Goal: Information Seeking & Learning: Learn about a topic

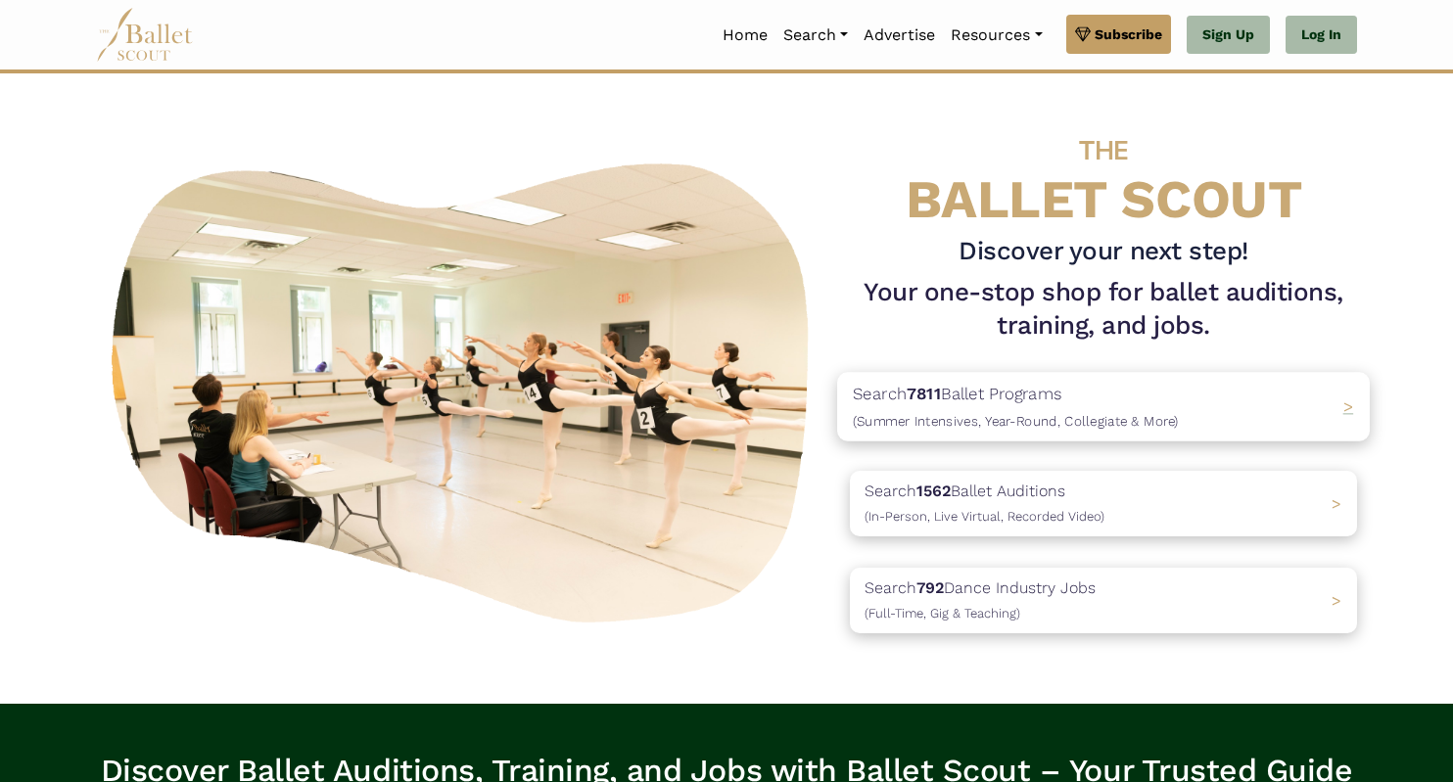
click at [1031, 422] on span "(Summer Intensives, Year-Round, Collegiate & More)" at bounding box center [1016, 421] width 326 height 16
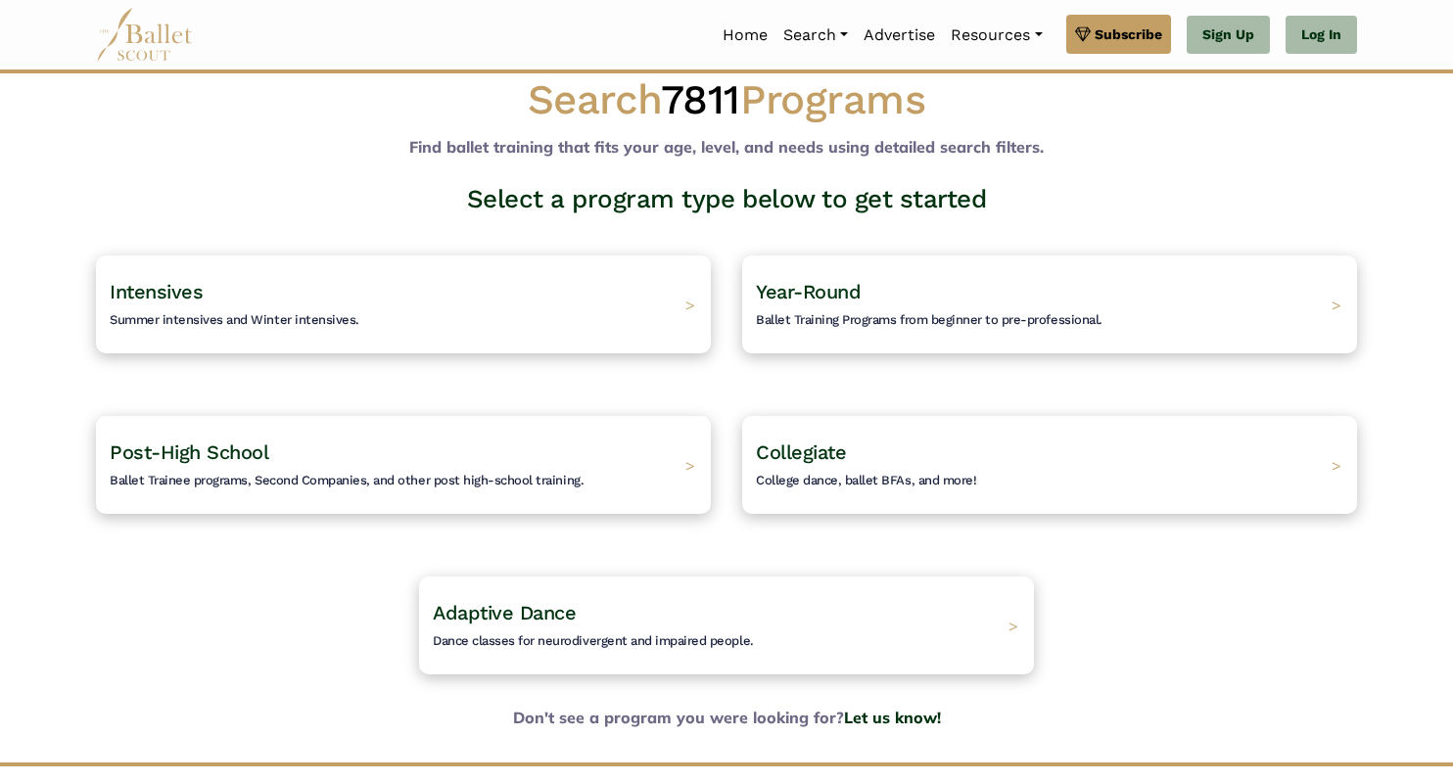
scroll to position [33, 0]
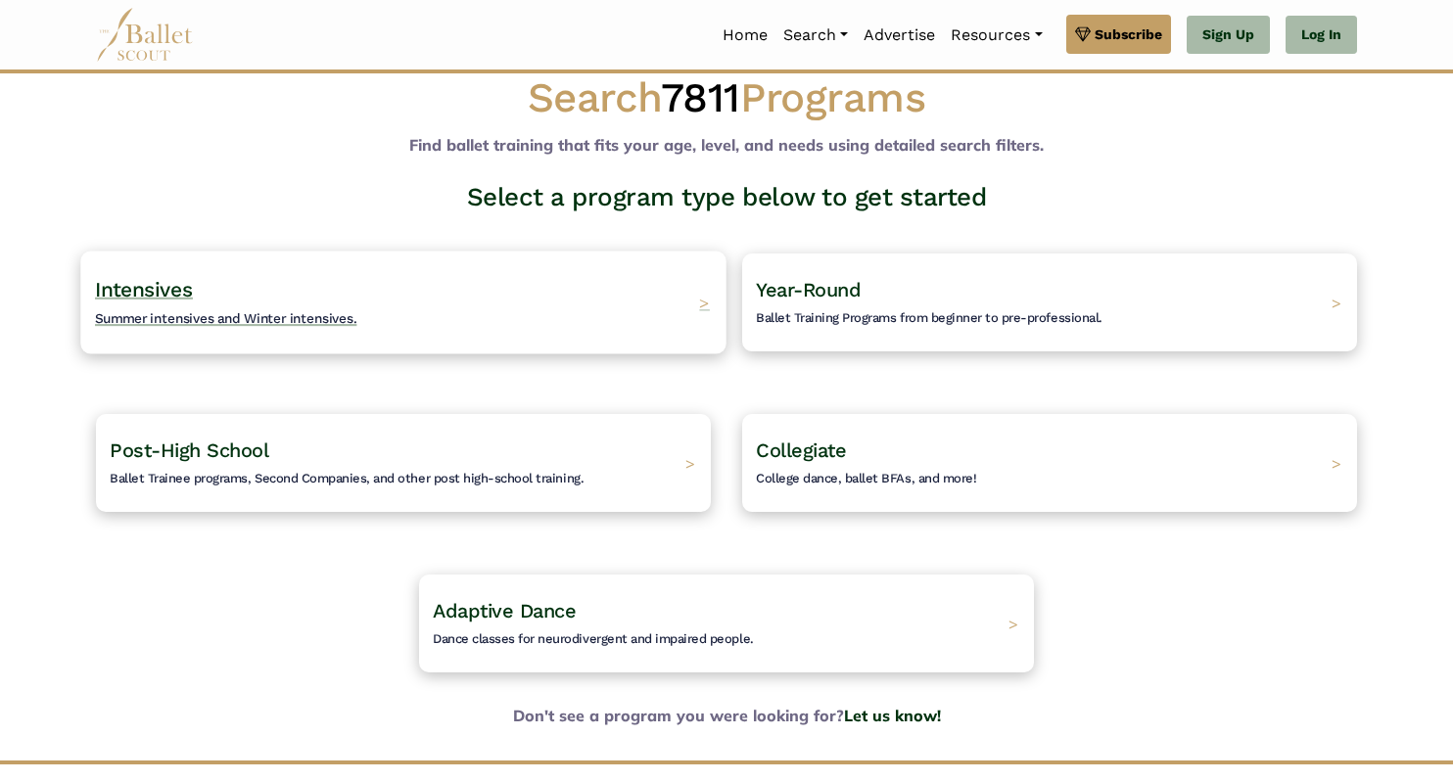
click at [644, 327] on div "Intensives Summer intensives and Winter intensives. >" at bounding box center [402, 302] width 645 height 103
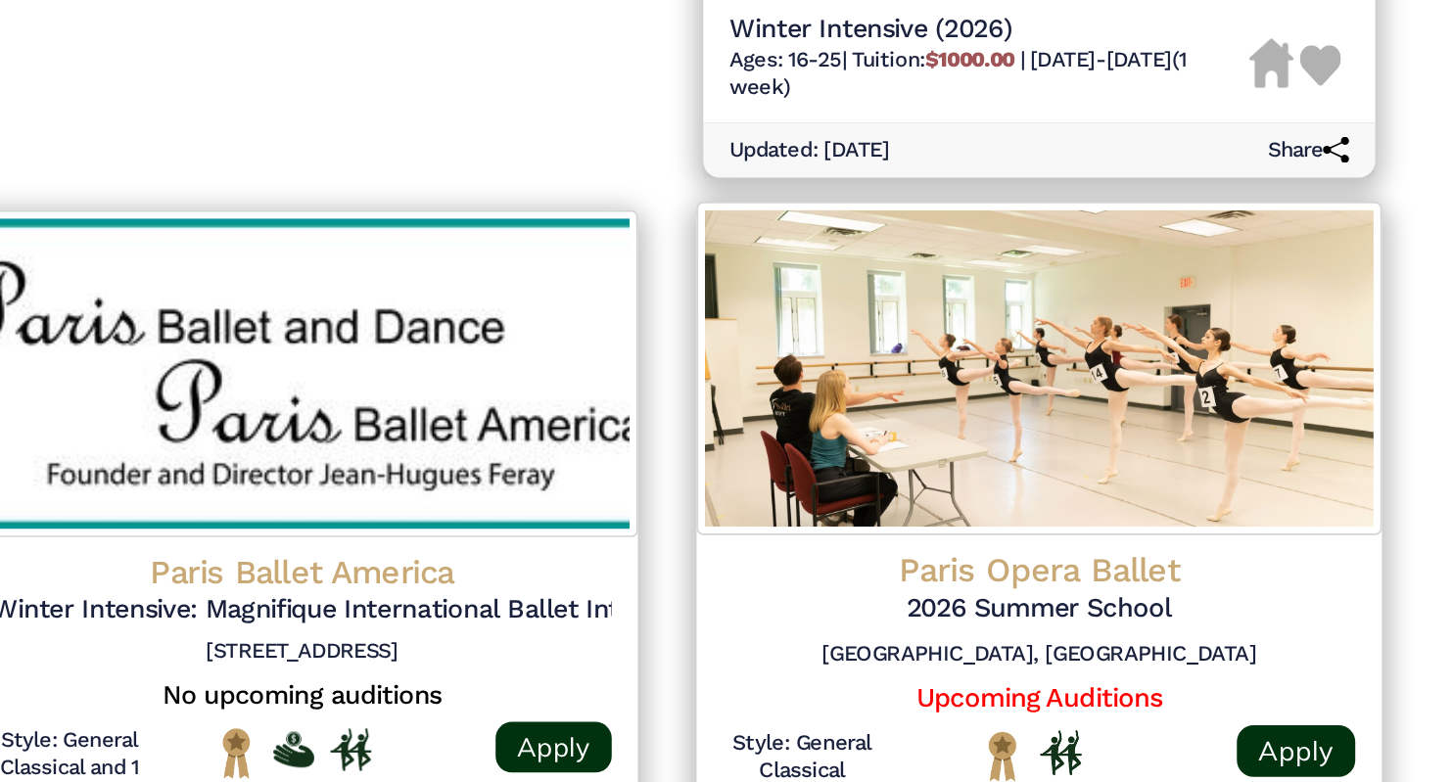
scroll to position [654, 0]
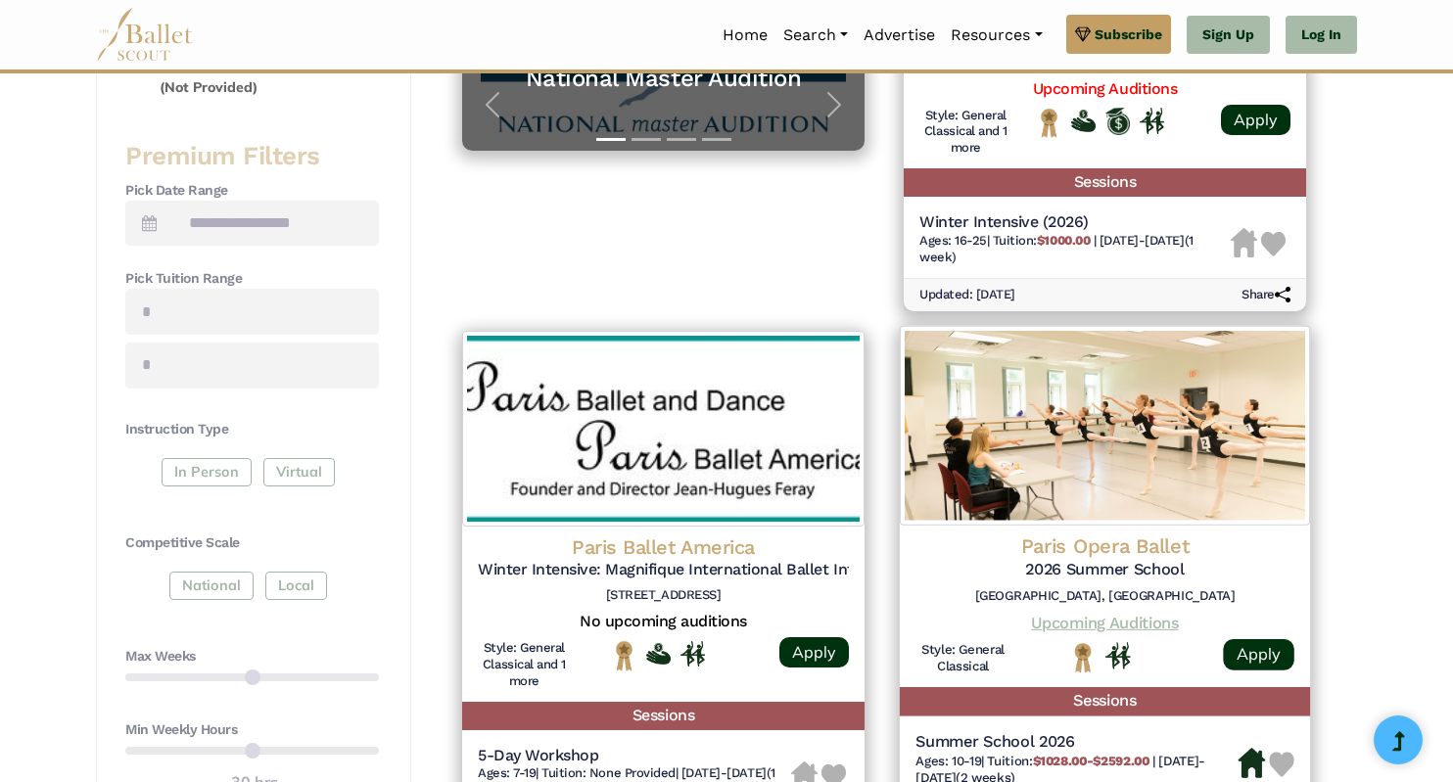
click at [1034, 626] on link "Upcoming Auditions" at bounding box center [1104, 622] width 147 height 19
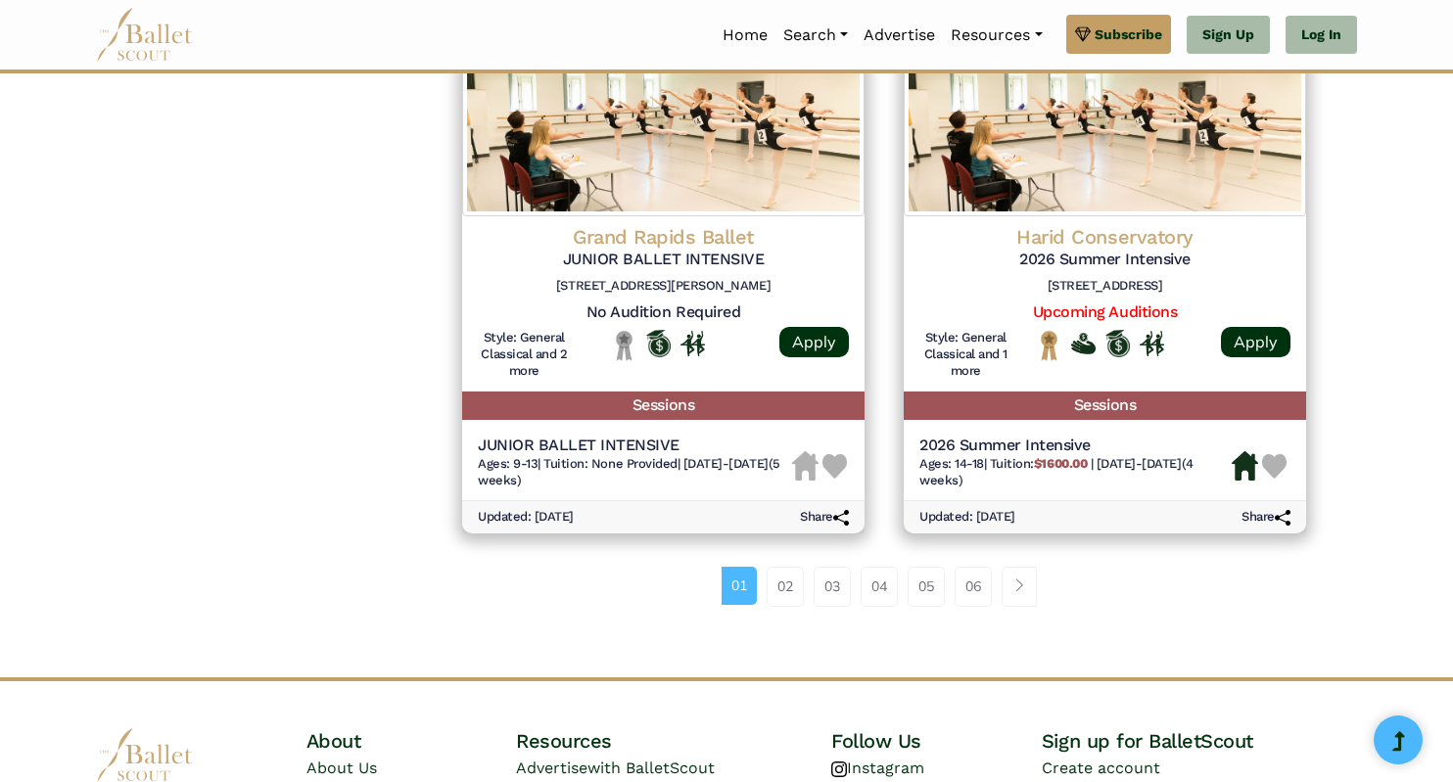
scroll to position [2799, 0]
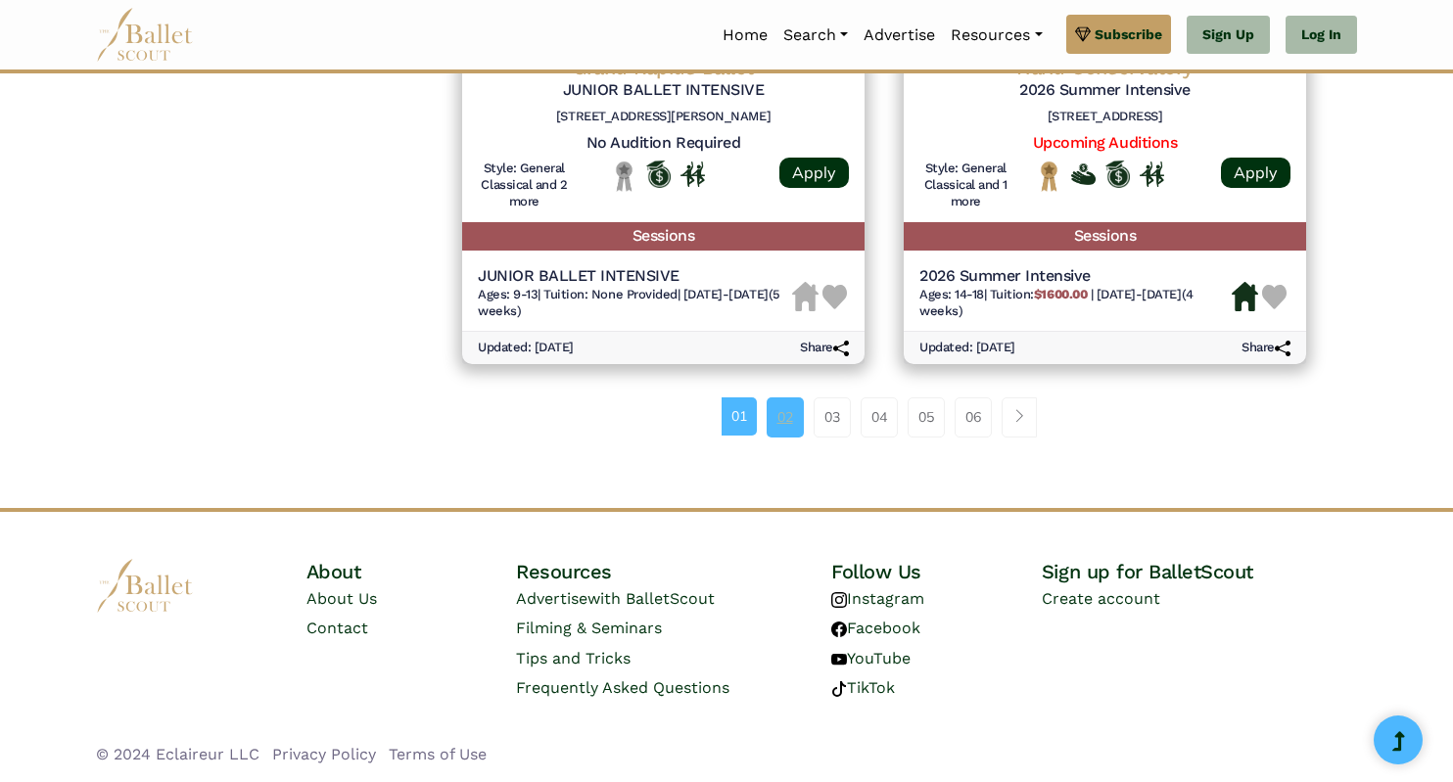
click at [779, 423] on link "02" at bounding box center [785, 416] width 37 height 39
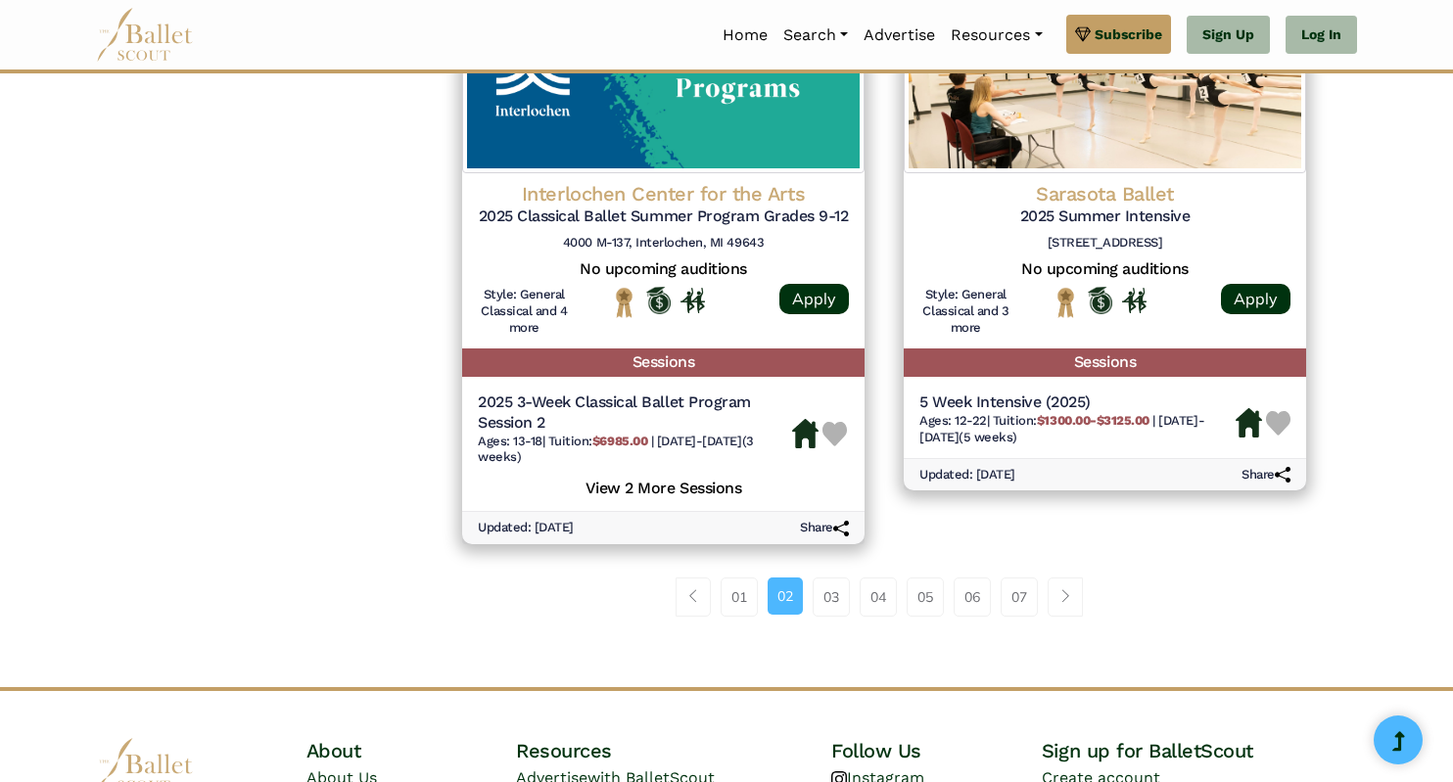
scroll to position [2835, 0]
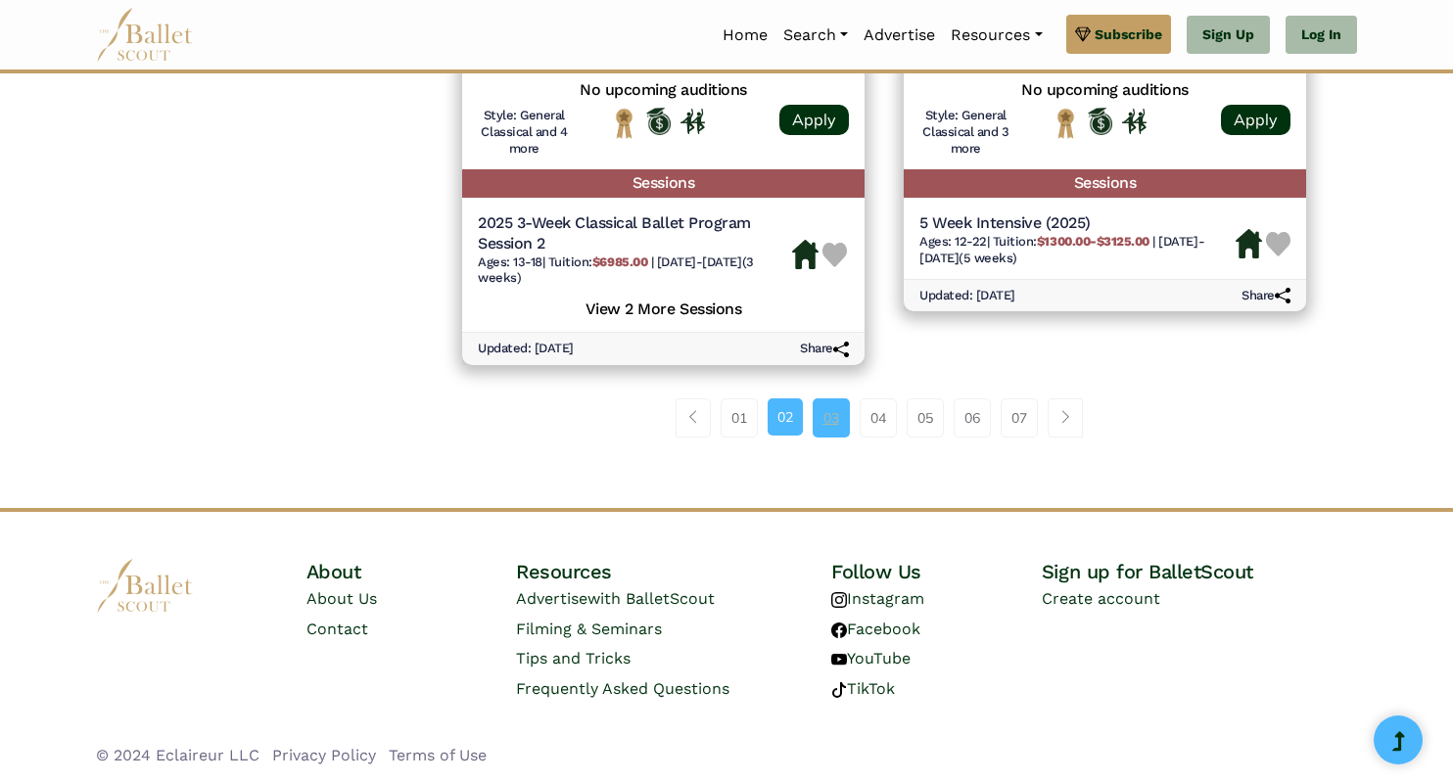
click at [826, 422] on link "03" at bounding box center [831, 417] width 37 height 39
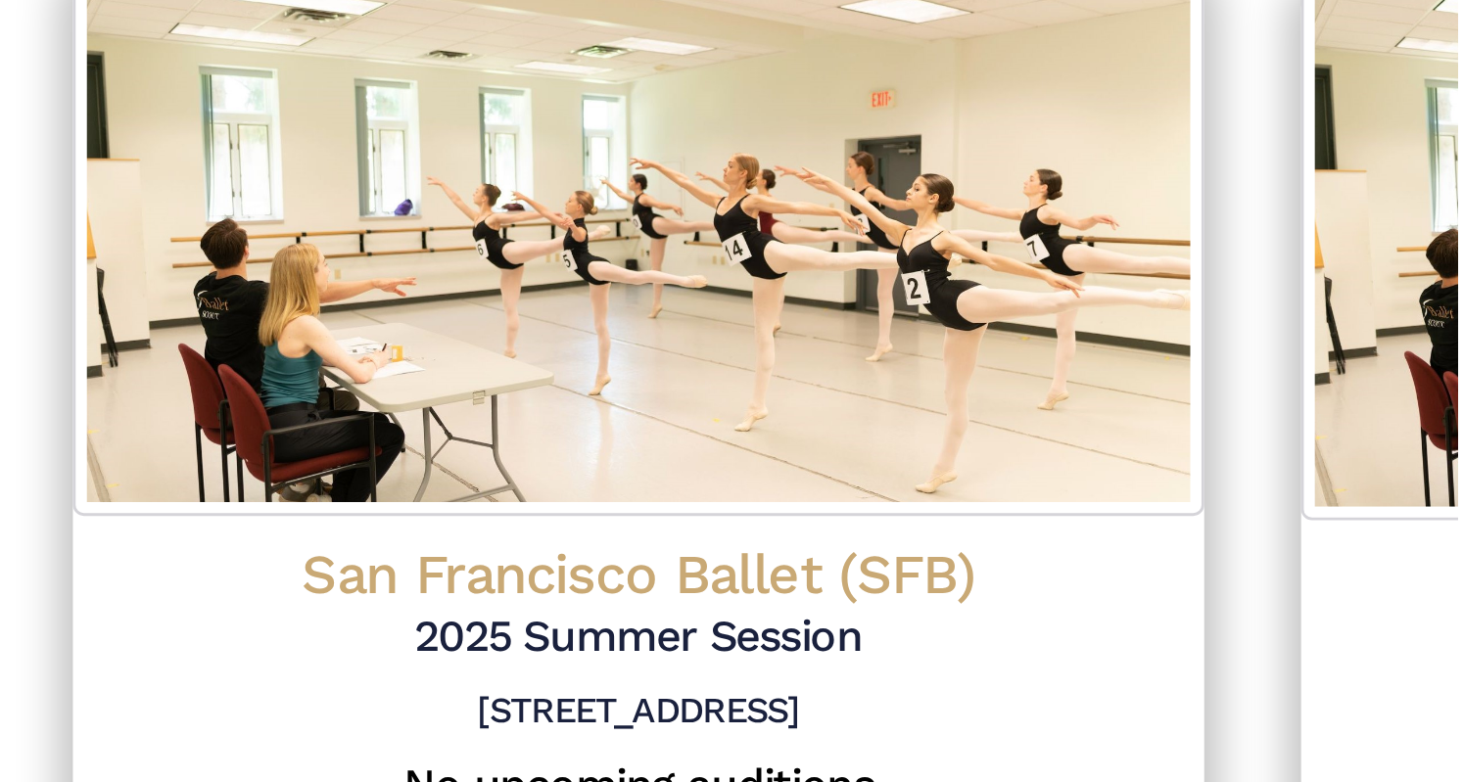
scroll to position [1962, 0]
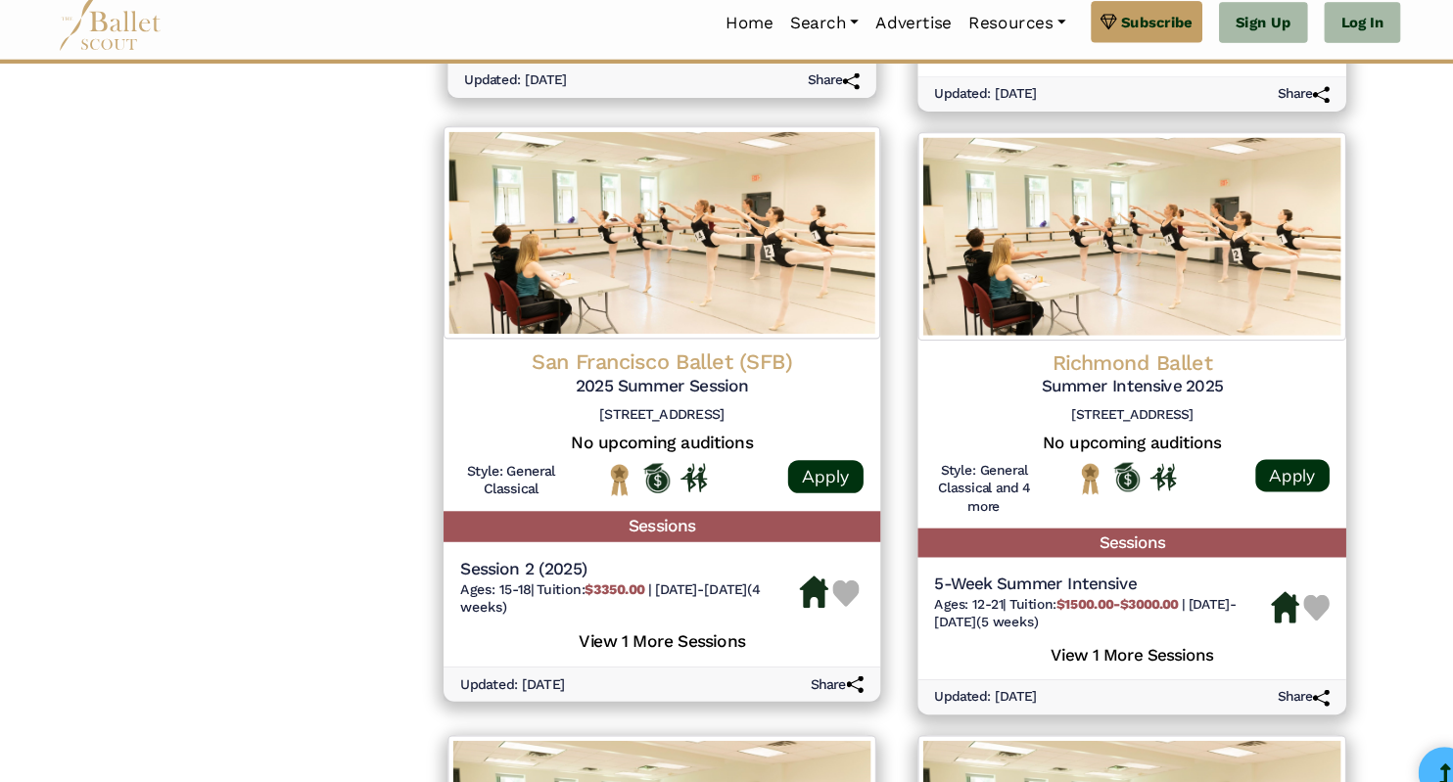
click at [668, 561] on span "[DATE]-[DATE] (4 weeks)" at bounding box center [614, 576] width 281 height 32
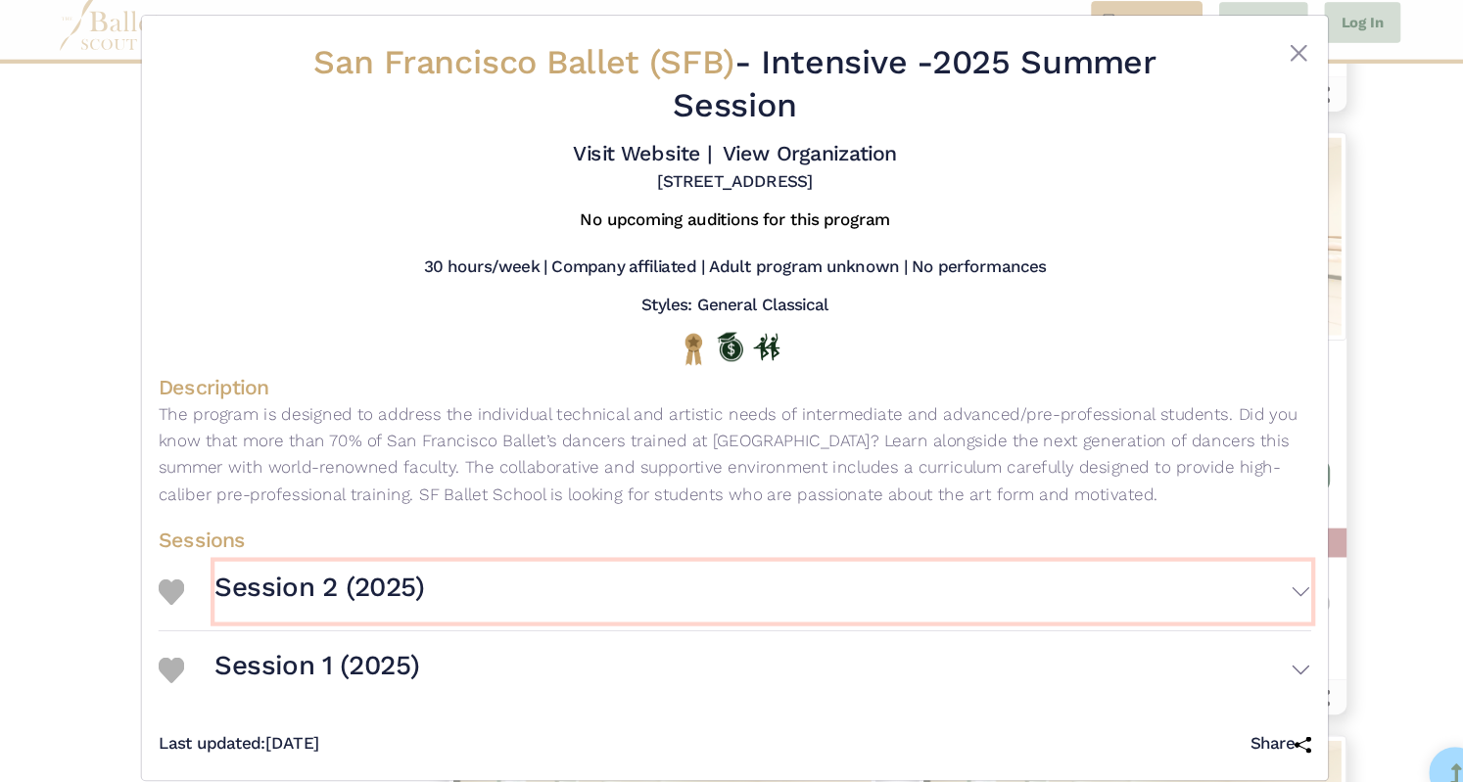
click at [676, 583] on button "Session 2 (2025)" at bounding box center [758, 569] width 1030 height 57
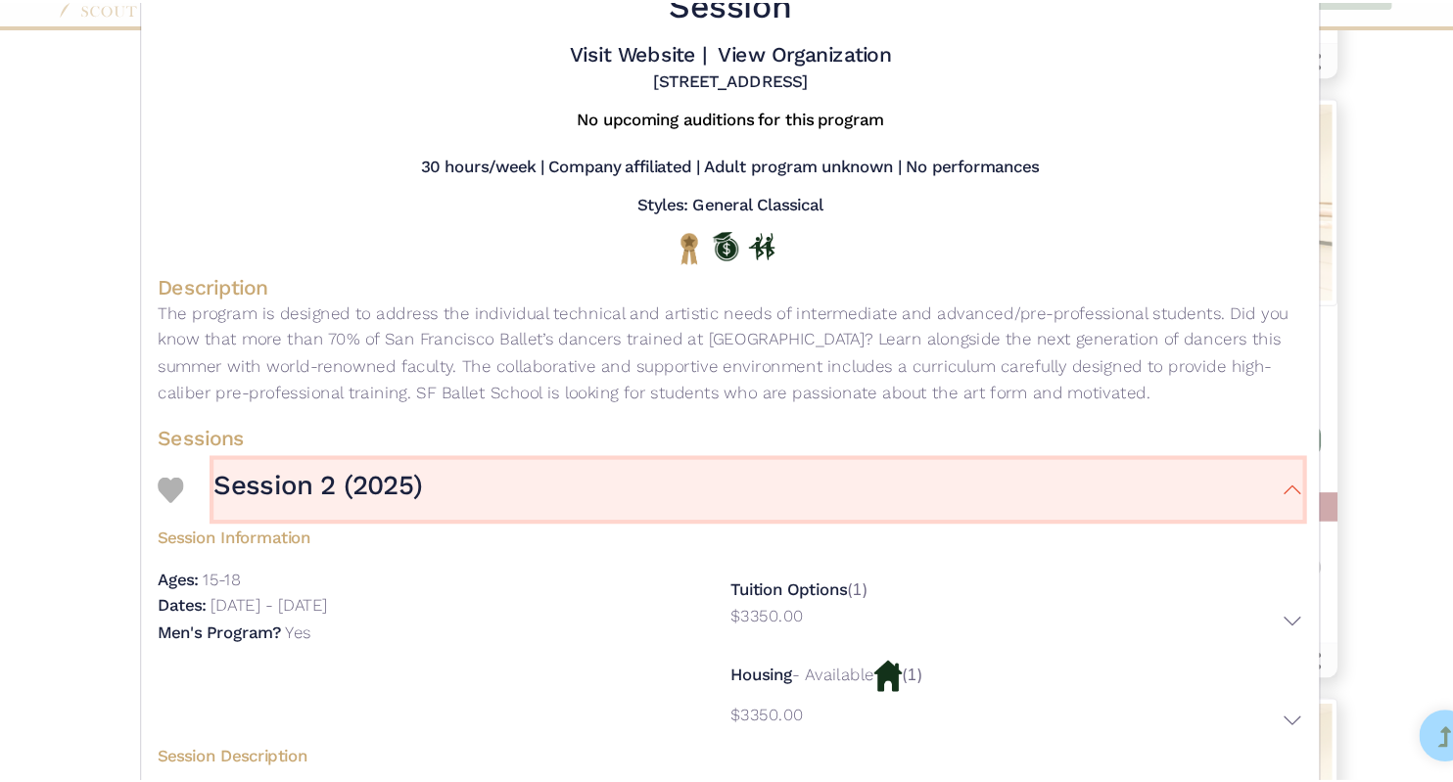
scroll to position [0, 0]
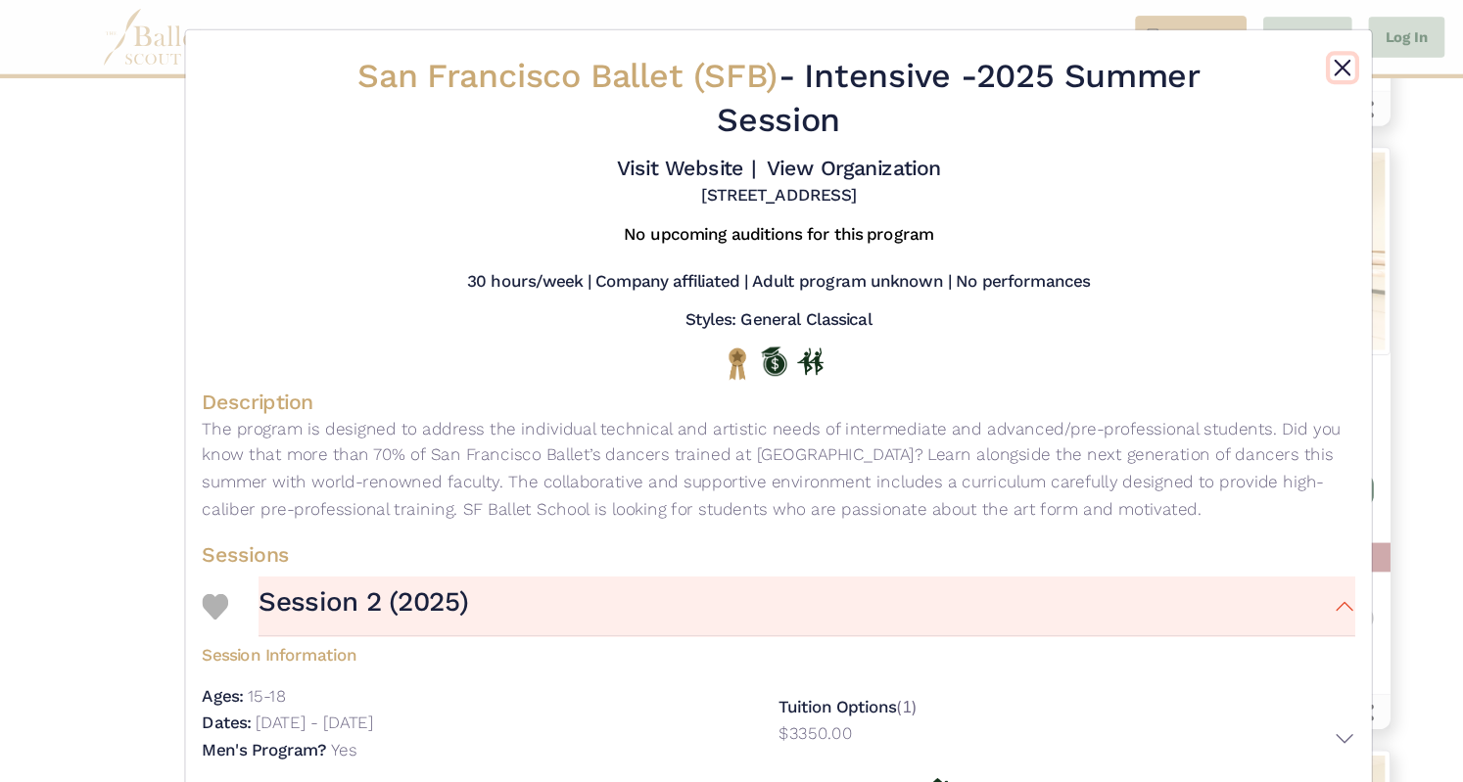
click at [1254, 70] on button "Close" at bounding box center [1260, 63] width 23 height 23
